Goal: Task Accomplishment & Management: Use online tool/utility

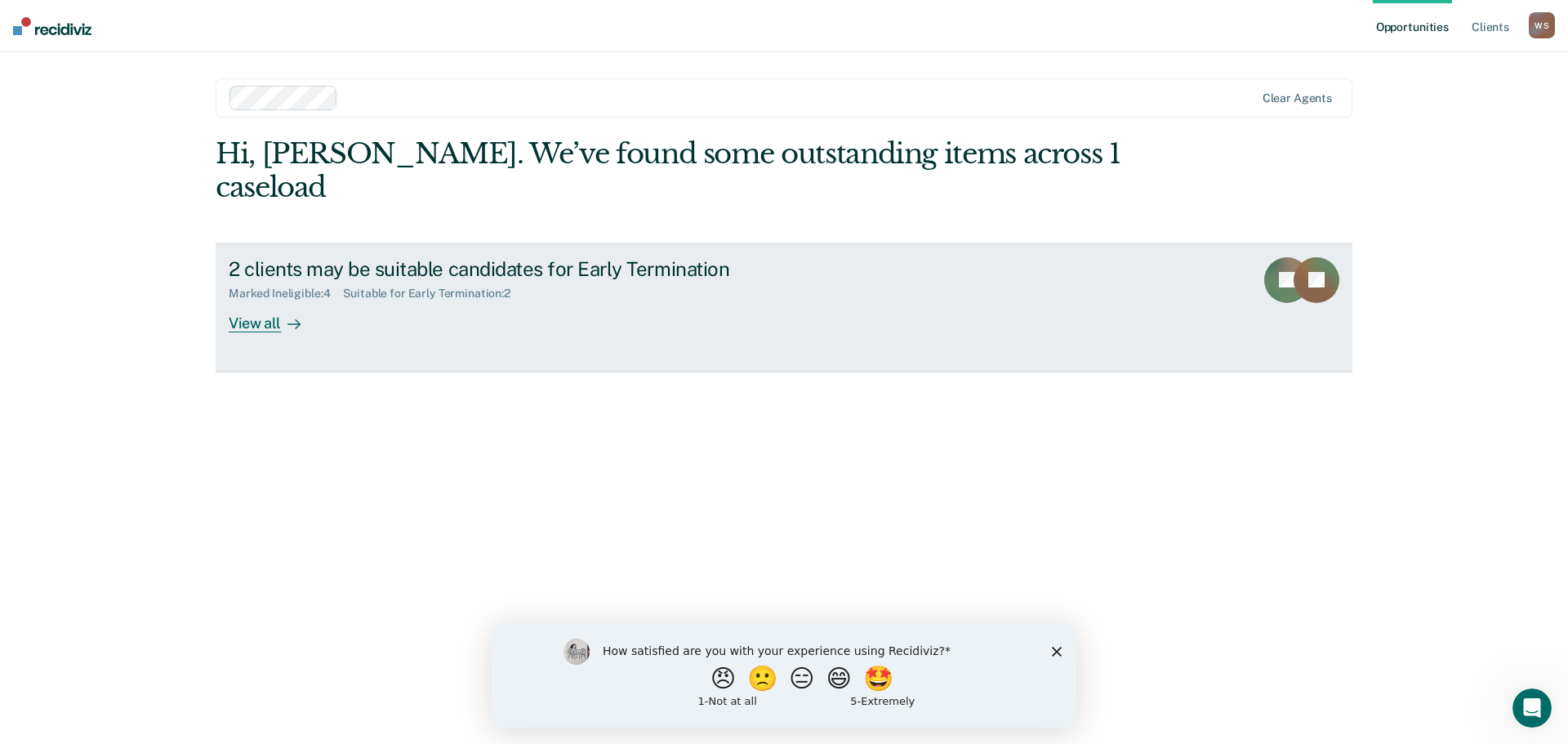
click at [267, 301] on div "View all" at bounding box center [274, 316] width 92 height 32
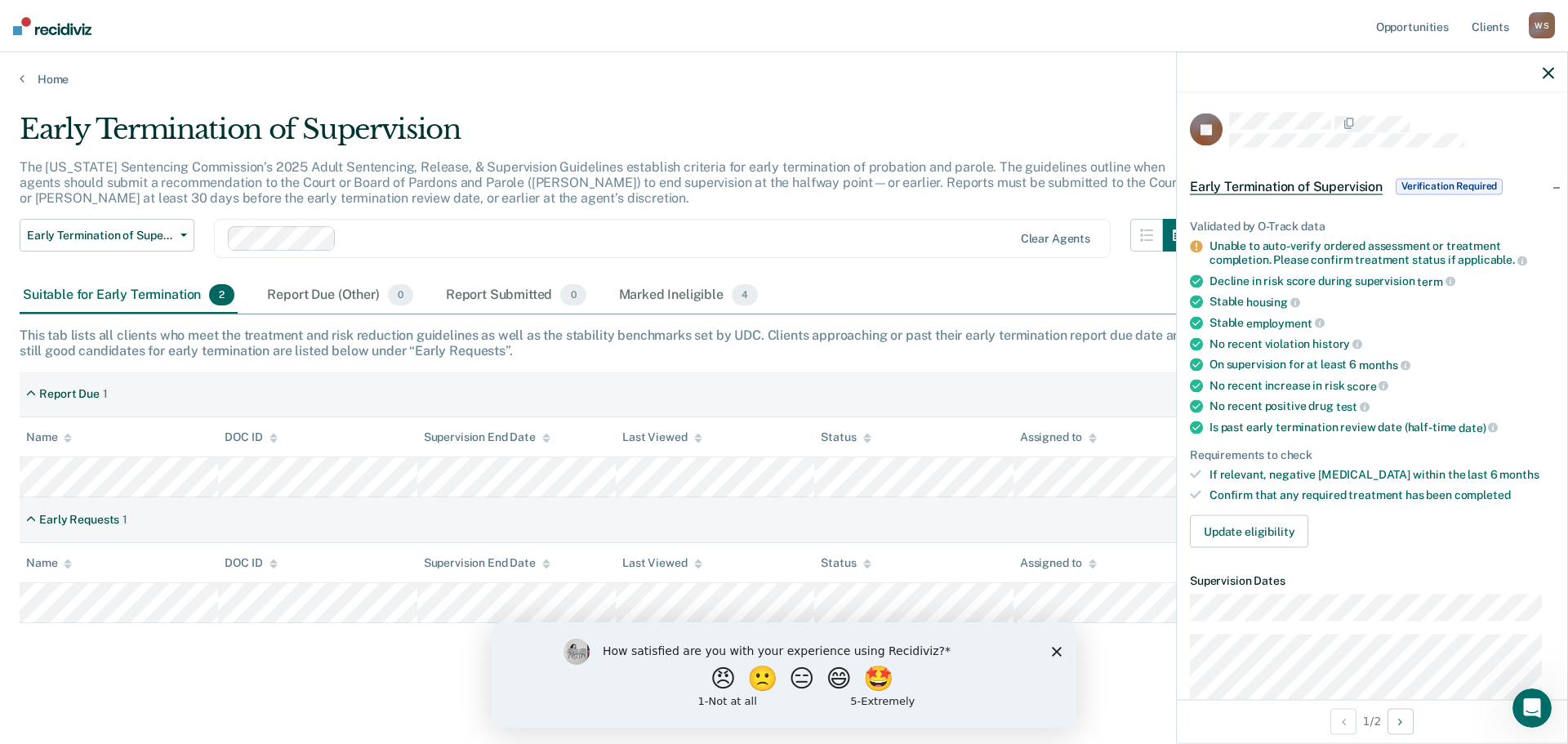
click at [762, 356] on div "This tab lists all clients who meet the treatment and risk reduction guidelines…" at bounding box center [784, 343] width 1529 height 31
click at [1544, 70] on icon "button" at bounding box center [1549, 72] width 11 height 11
click at [1544, 75] on icon "button" at bounding box center [1549, 72] width 11 height 11
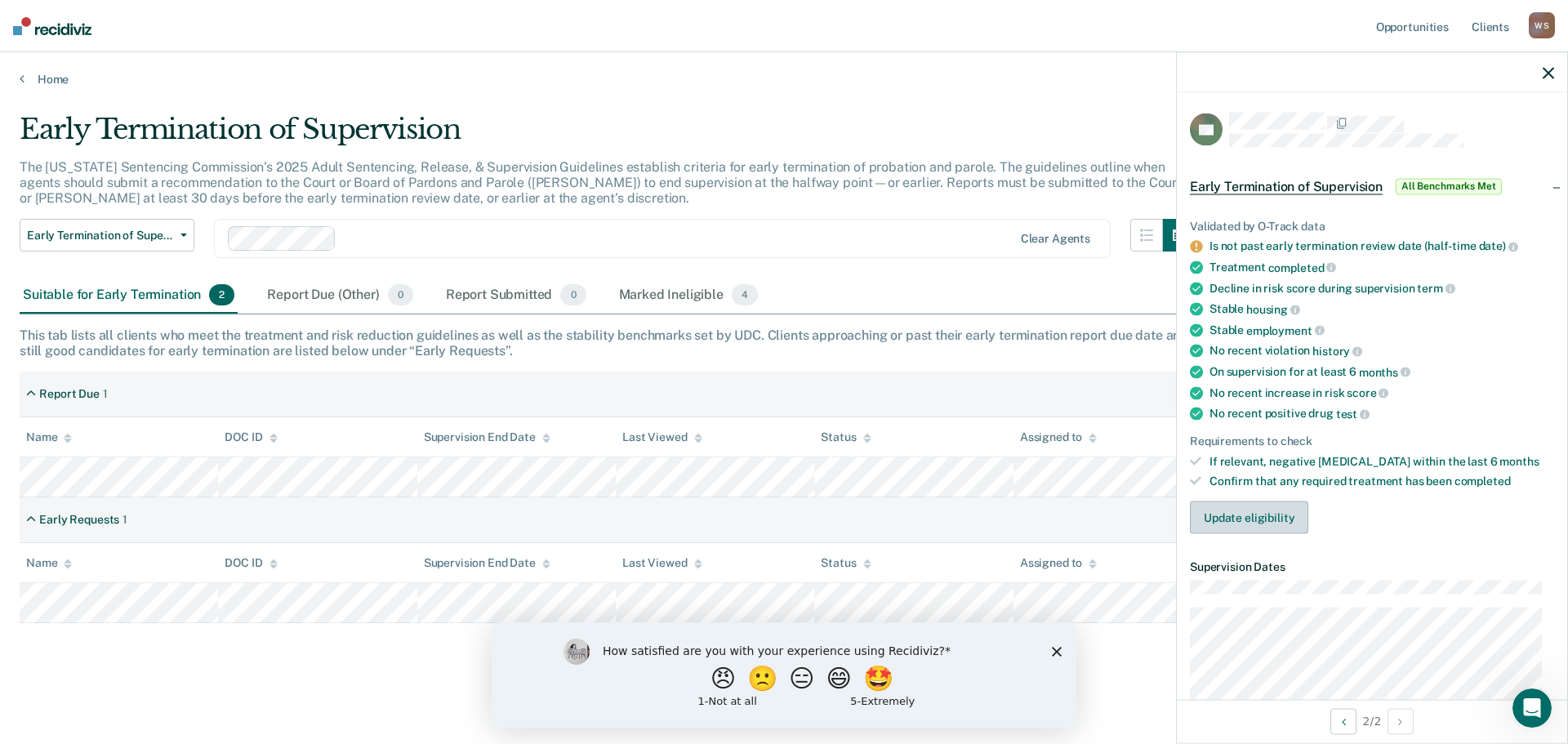
click at [1253, 514] on button "Update eligibility" at bounding box center [1249, 518] width 118 height 33
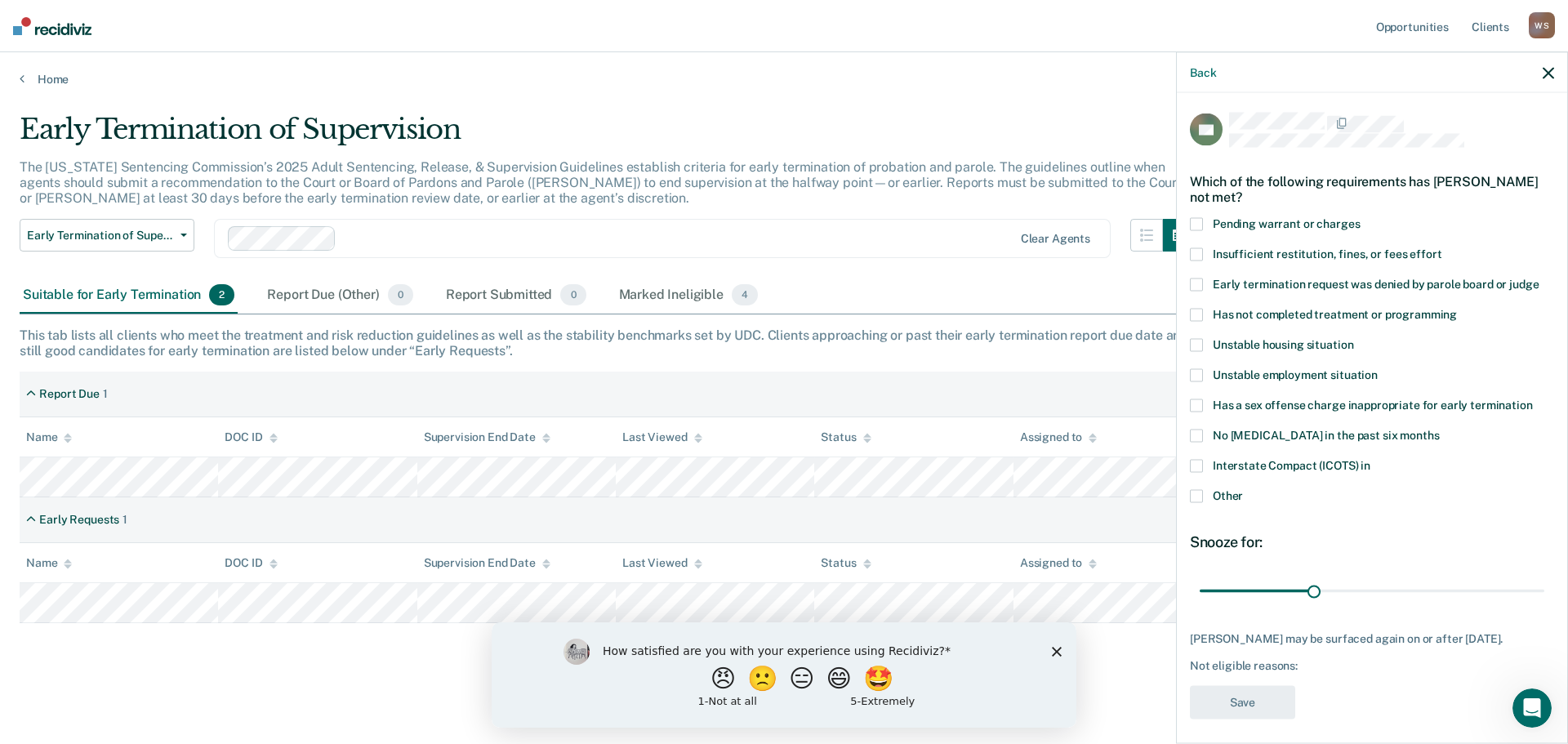
click at [1550, 72] on icon "button" at bounding box center [1549, 72] width 11 height 11
